Goal: Information Seeking & Learning: Check status

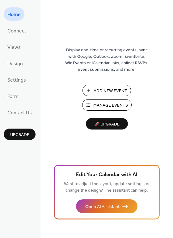
click at [118, 105] on span "Manage Events" at bounding box center [110, 105] width 35 height 7
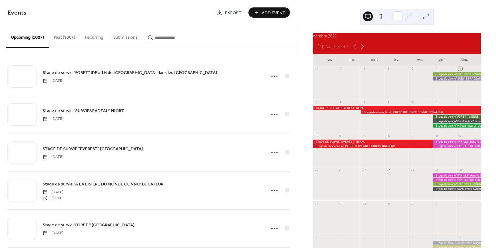
drag, startPoint x: 65, startPoint y: 37, endPoint x: 69, endPoint y: 41, distance: 5.7
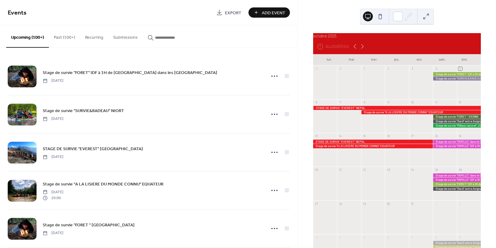
click at [64, 37] on button "Past (100+)" at bounding box center [64, 36] width 31 height 22
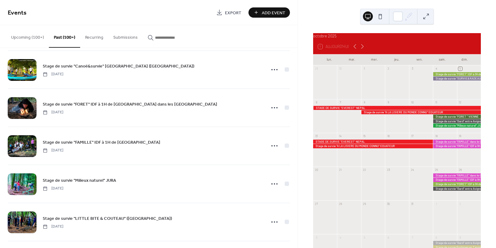
scroll to position [640, 0]
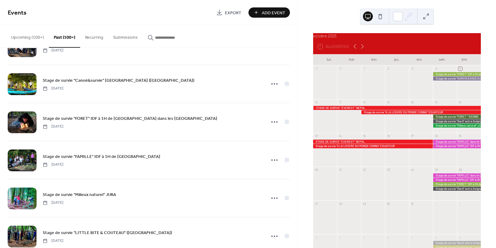
click at [160, 38] on input "button" at bounding box center [173, 37] width 37 height 7
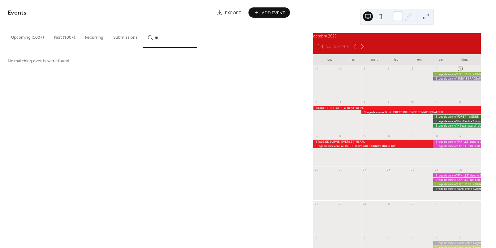
type input "*"
